Goal: Submit feedback/report problem

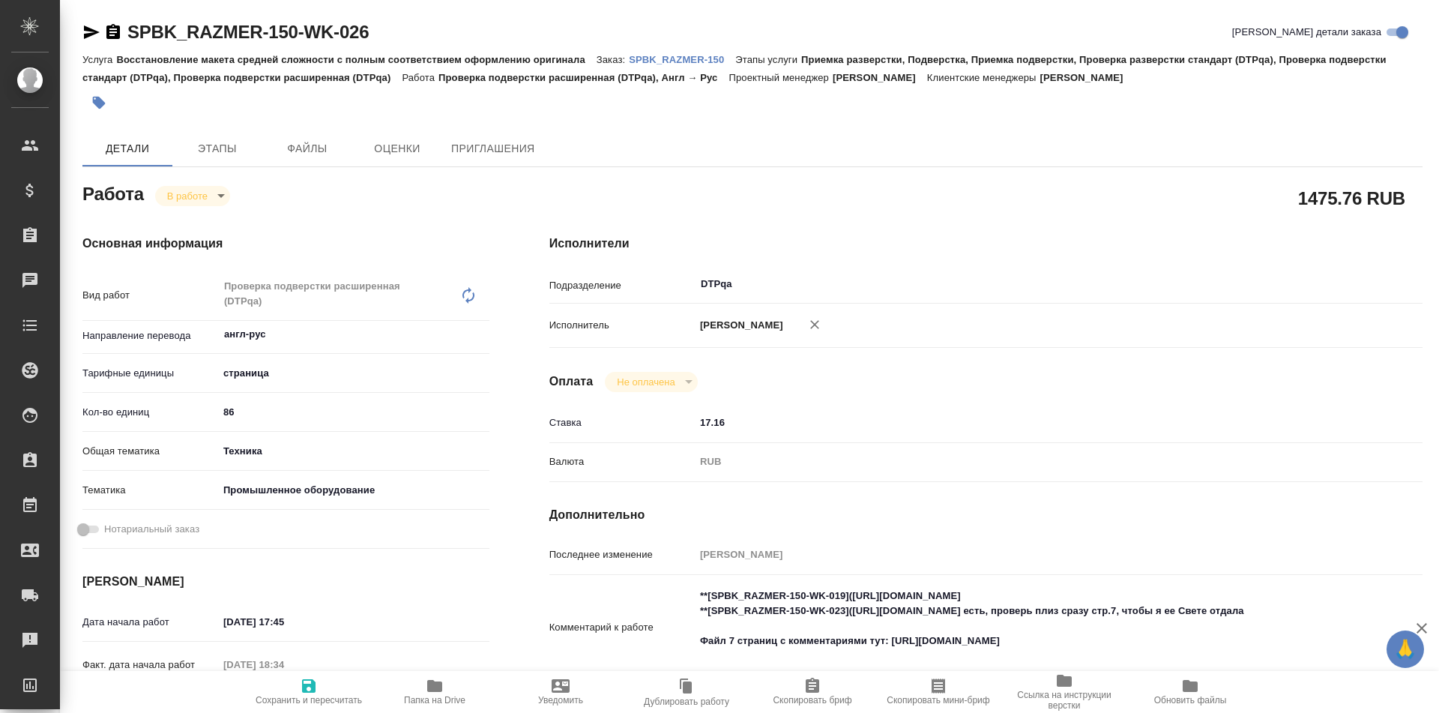
type textarea "x"
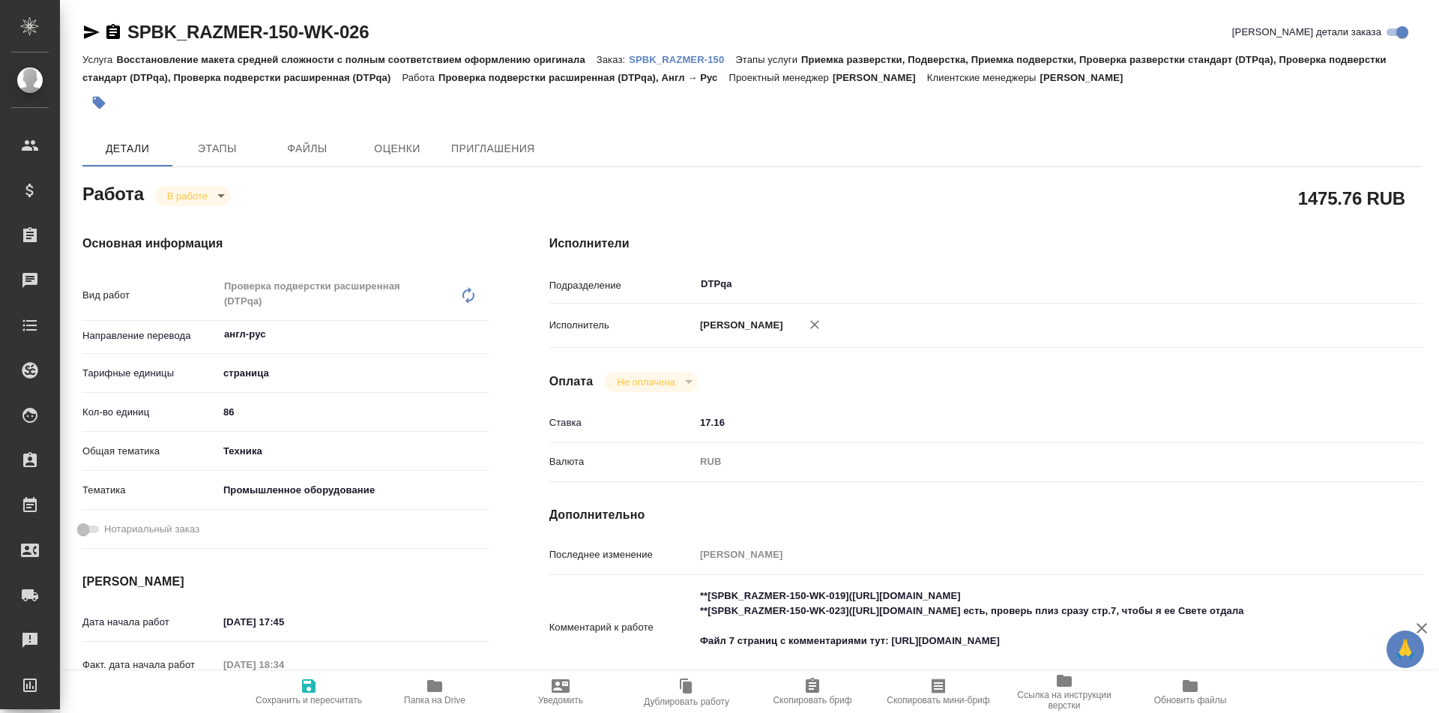
type textarea "x"
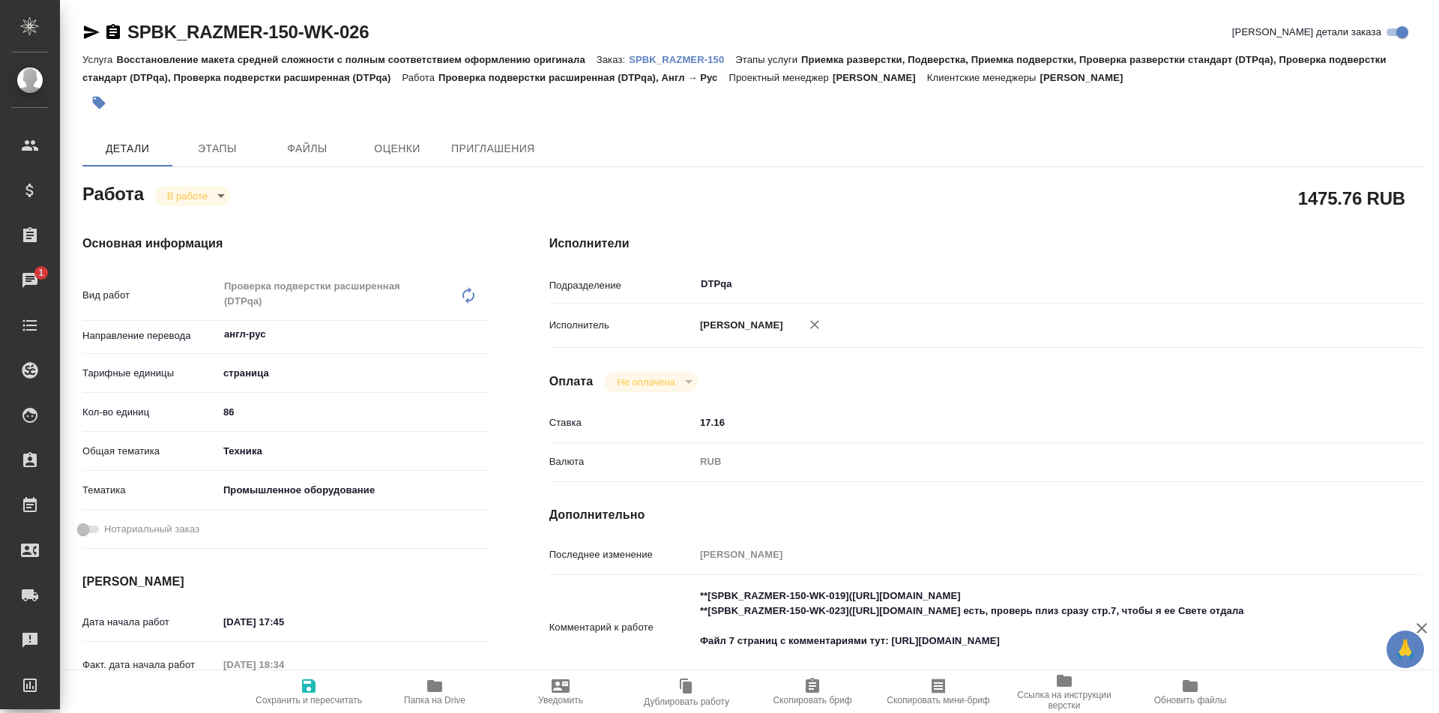
type textarea "x"
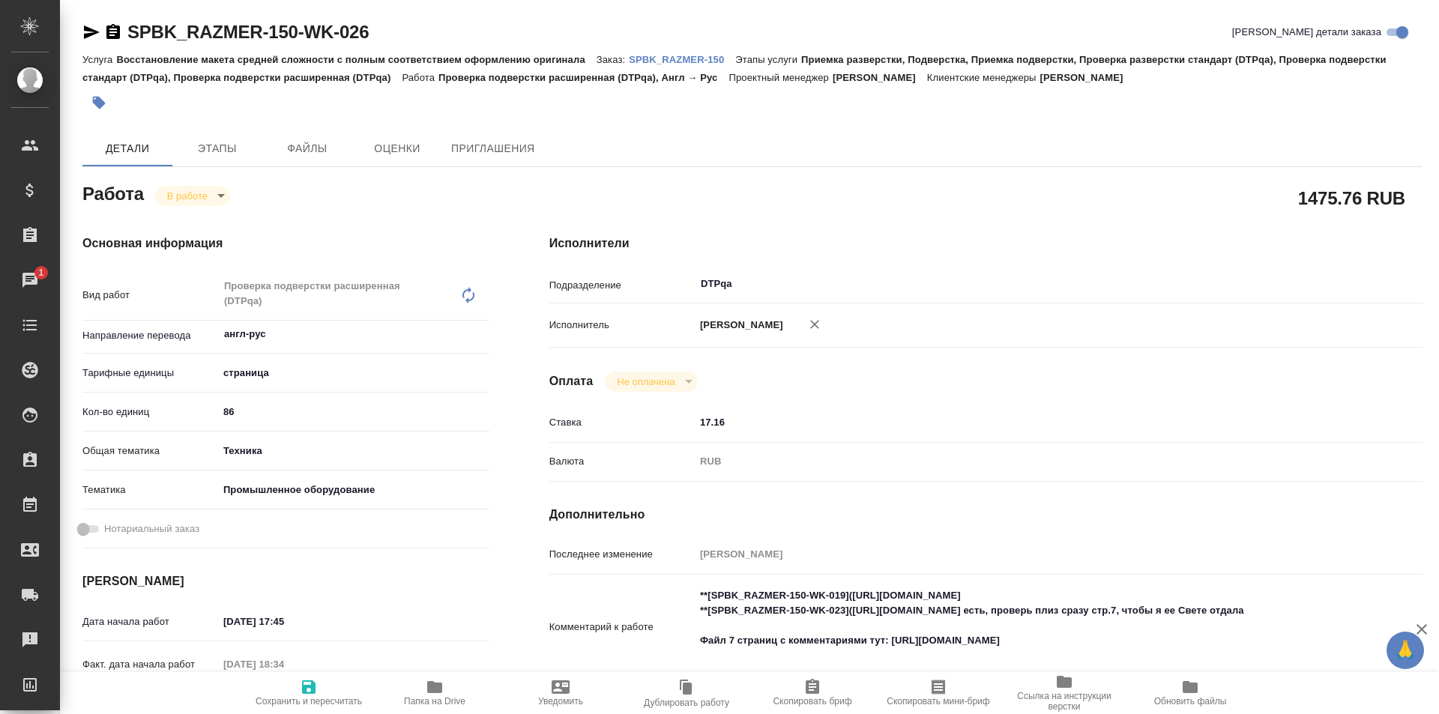
type textarea "x"
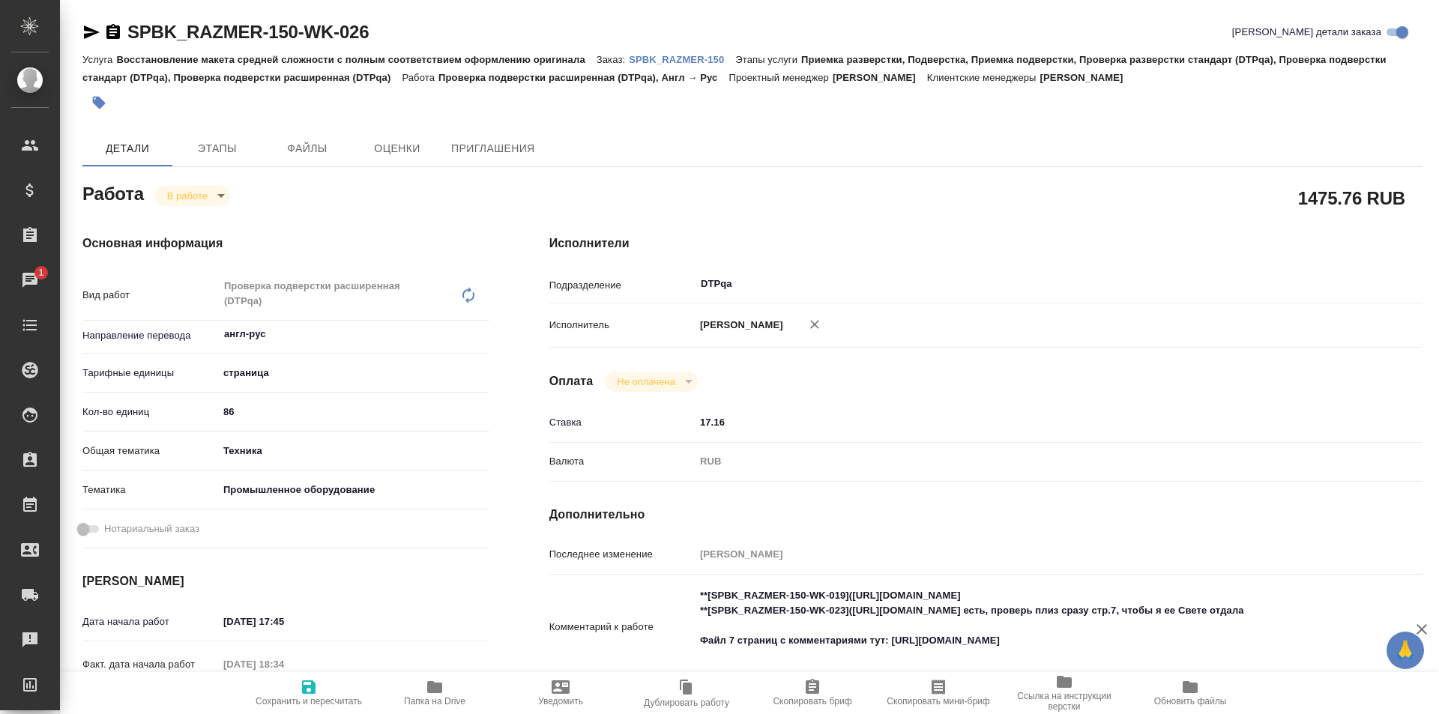
type textarea "x"
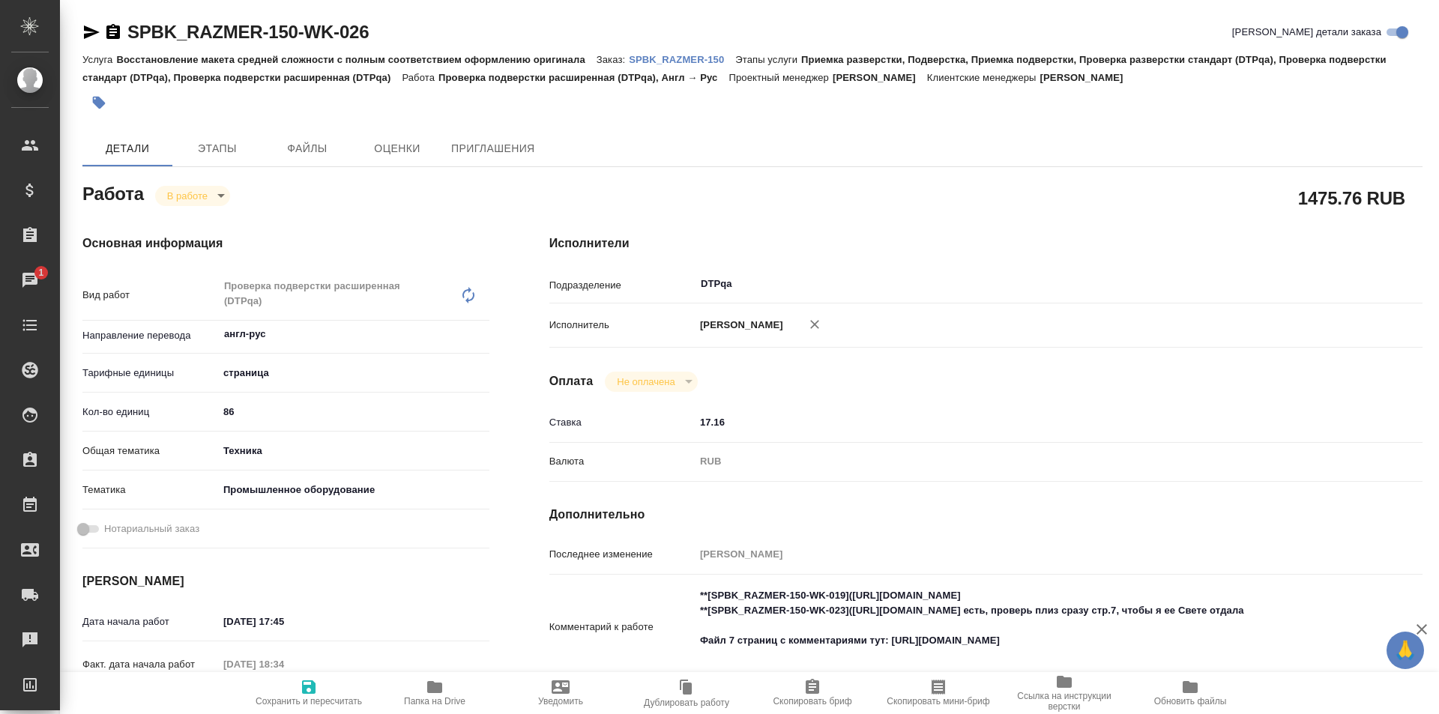
scroll to position [150, 0]
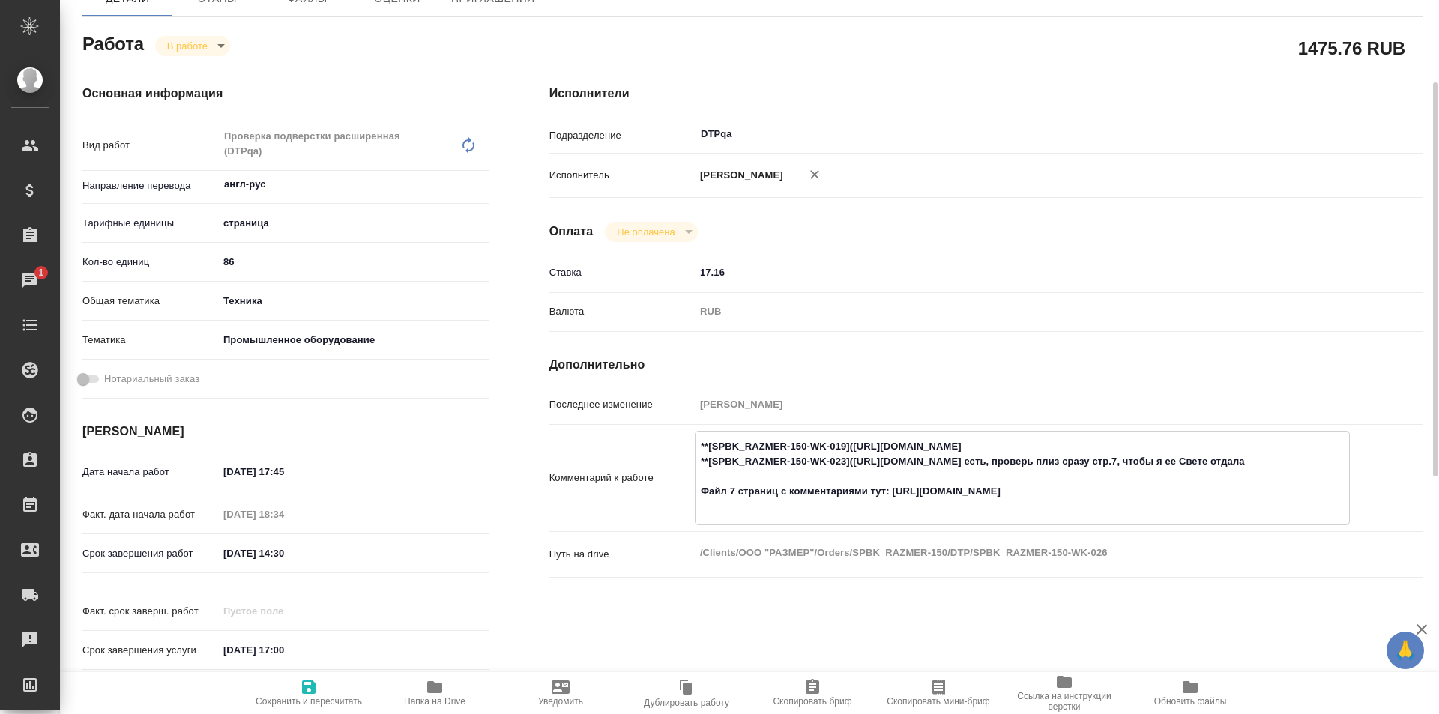
drag, startPoint x: 1128, startPoint y: 446, endPoint x: 854, endPoint y: 444, distance: 273.6
click at [854, 444] on textarea "**[SPBK_RAZMER-150-WK-019]([URL][DOMAIN_NAME] **[SPBK_RAZMER-150-WK-023]([URL][…" at bounding box center [1023, 476] width 654 height 85
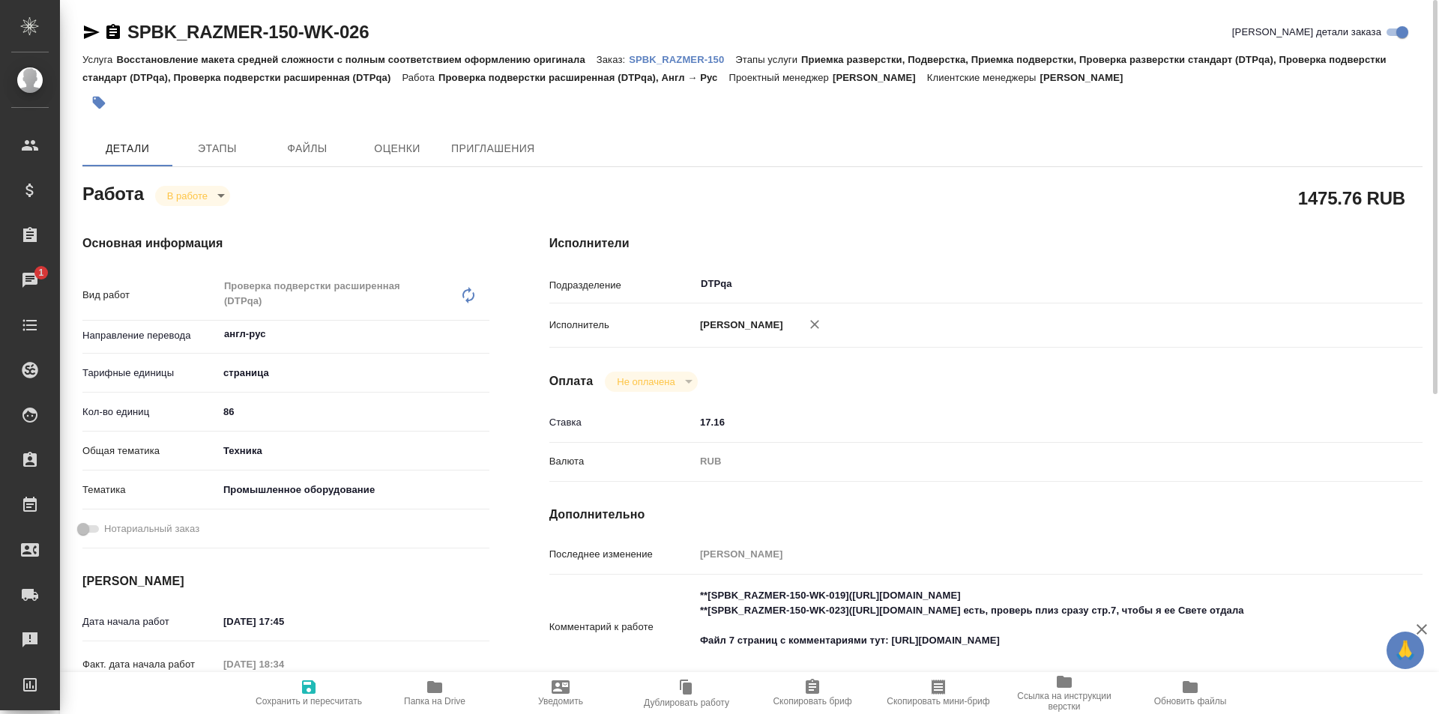
type textarea "x"
